Goal: Navigation & Orientation: Find specific page/section

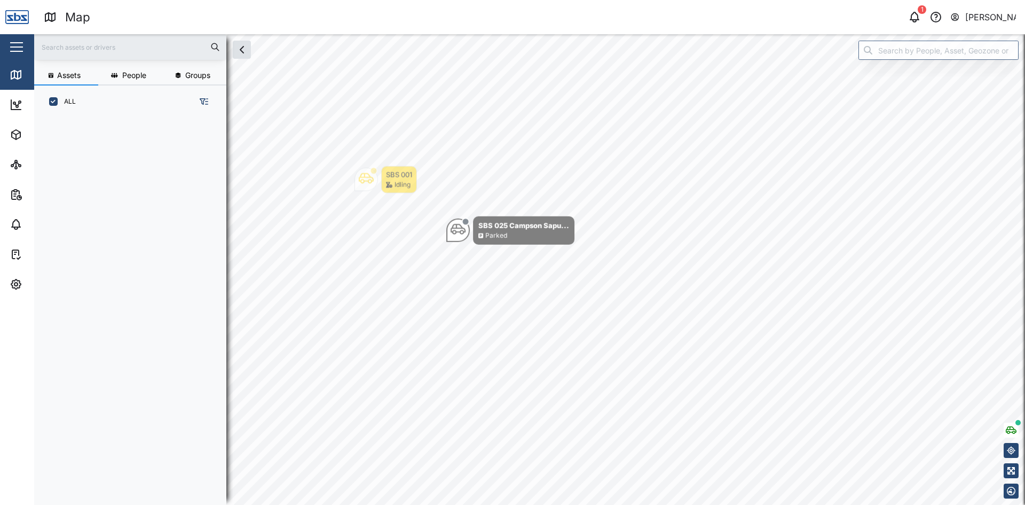
scroll to position [374, 167]
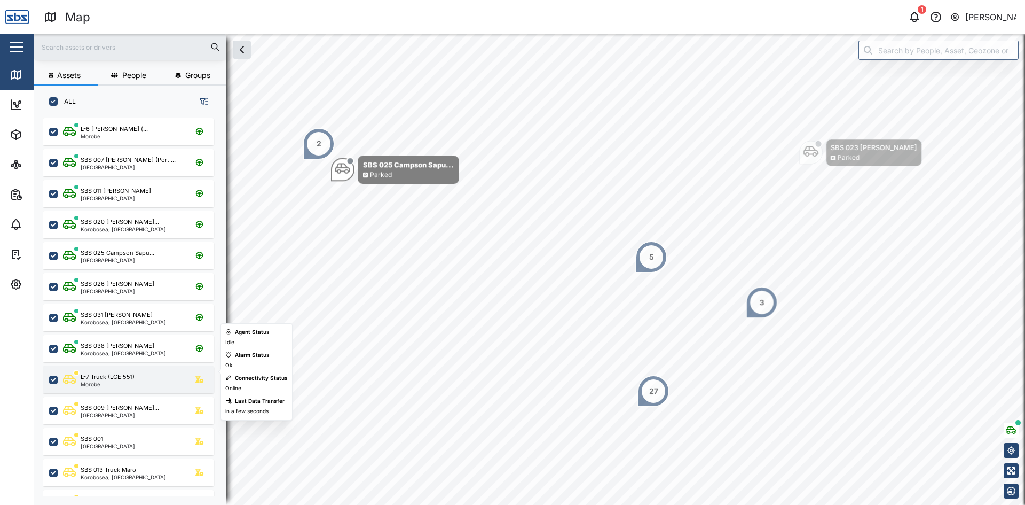
scroll to position [107, 0]
